Goal: Information Seeking & Learning: Learn about a topic

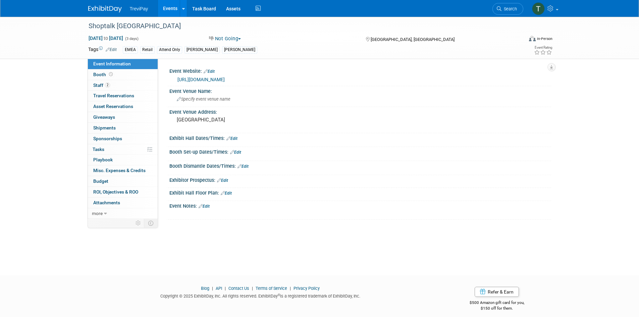
click at [166, 8] on link "Events" at bounding box center [170, 8] width 24 height 17
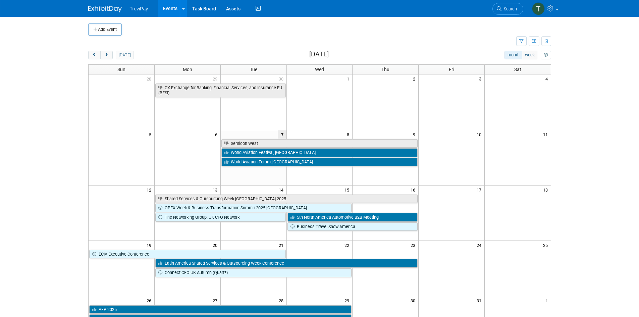
click at [113, 58] on div "[DATE]" at bounding box center [111, 55] width 46 height 9
click at [108, 56] on span "next" at bounding box center [106, 55] width 5 height 4
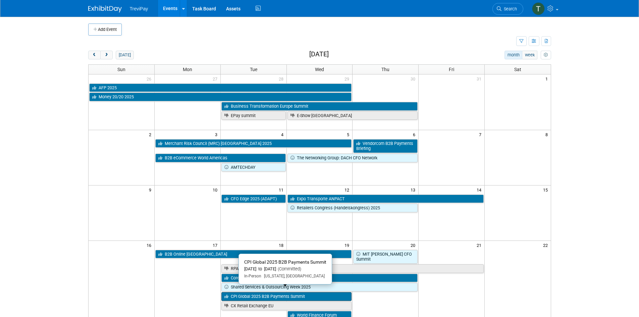
click at [254, 292] on link "CPI Global 2025 B2B Payments Summit" at bounding box center [286, 296] width 131 height 9
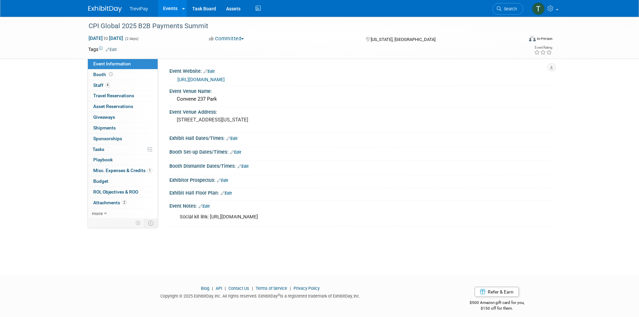
click at [225, 78] on link "https://www.commercialpaymentsinternational.com/global-summit/" at bounding box center [200, 79] width 47 height 5
click at [169, 8] on link "Events" at bounding box center [170, 8] width 24 height 17
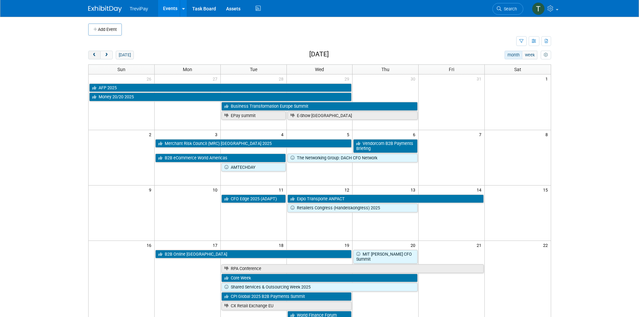
click at [98, 54] on button "prev" at bounding box center [94, 55] width 12 height 9
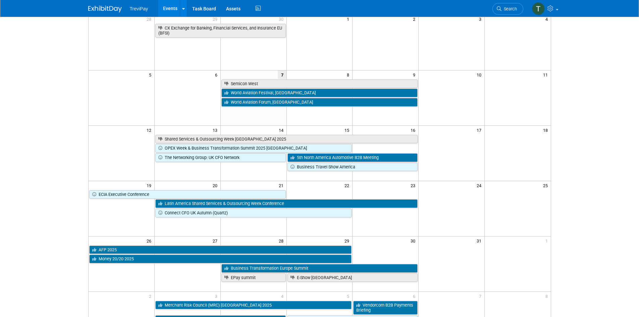
scroll to position [67, 0]
